Goal: Find specific page/section: Find specific page/section

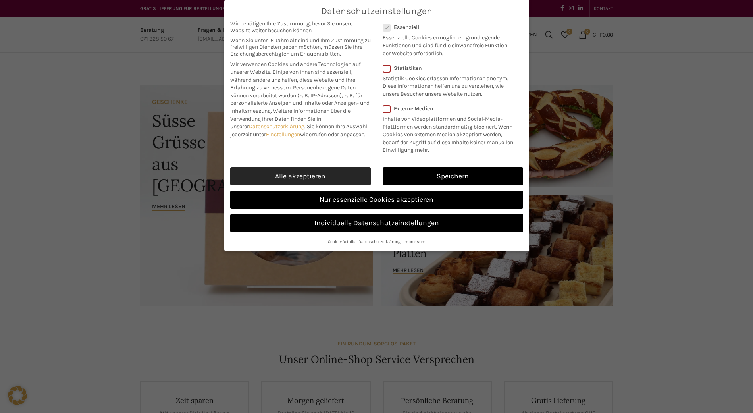
click at [302, 177] on link "Alle akzeptieren" at bounding box center [300, 176] width 141 height 18
checkbox input "true"
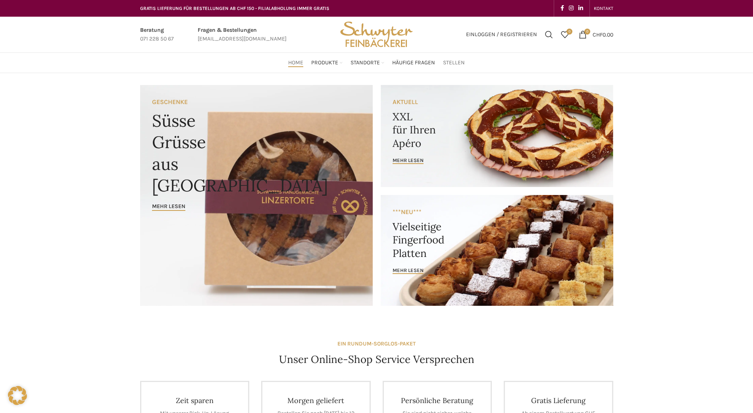
click at [449, 64] on span "Stellen" at bounding box center [454, 63] width 22 height 8
